Goal: Information Seeking & Learning: Learn about a topic

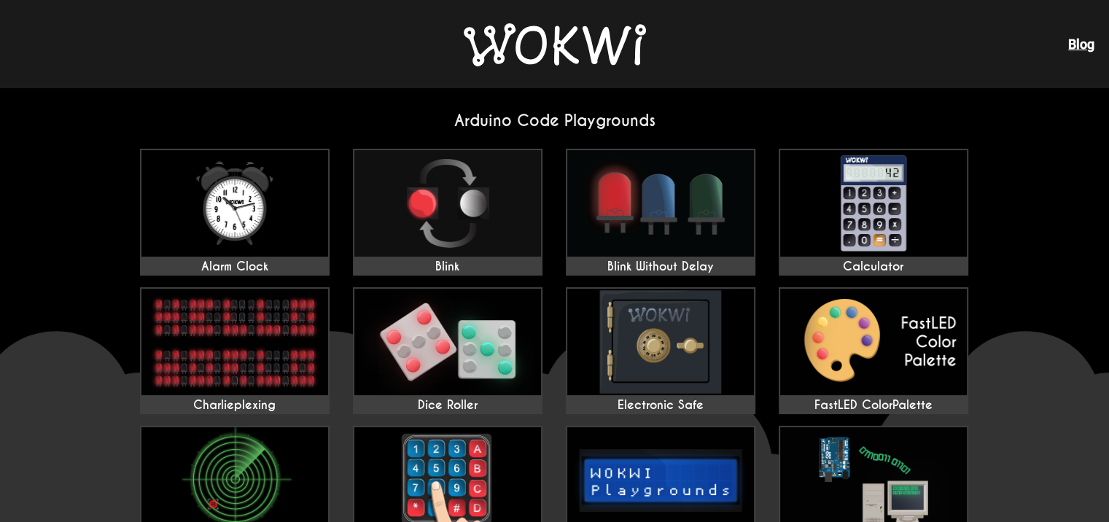
click at [1099, 50] on div "Blog" at bounding box center [554, 44] width 1109 height 88
click at [1082, 50] on link "Blog" at bounding box center [1081, 43] width 26 height 15
click at [598, 214] on img at bounding box center [660, 203] width 187 height 106
